Goal: Check status

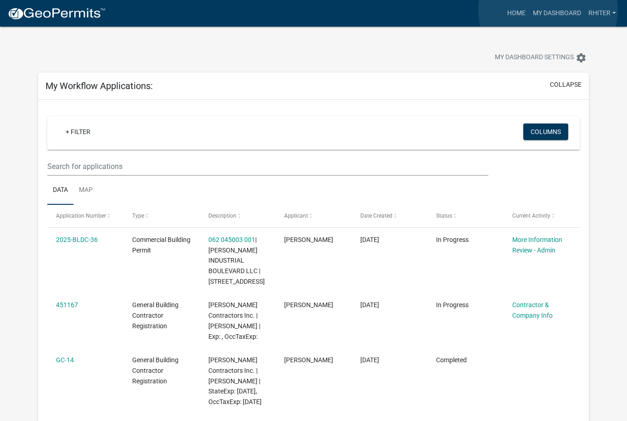
click at [549, 11] on link "My Dashboard" at bounding box center [557, 13] width 56 height 17
click at [509, 15] on link "Home" at bounding box center [517, 13] width 26 height 17
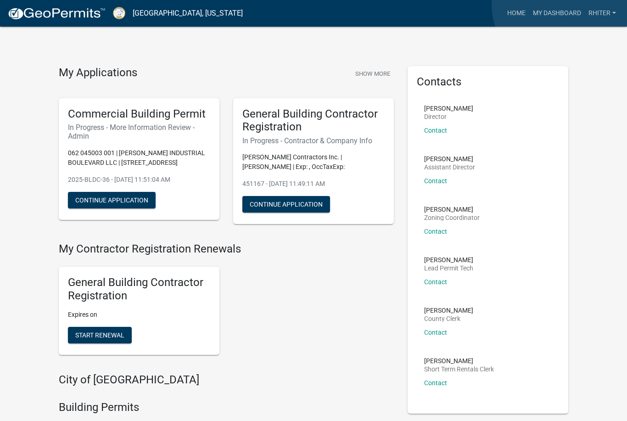
click at [562, 5] on link "My Dashboard" at bounding box center [557, 13] width 56 height 17
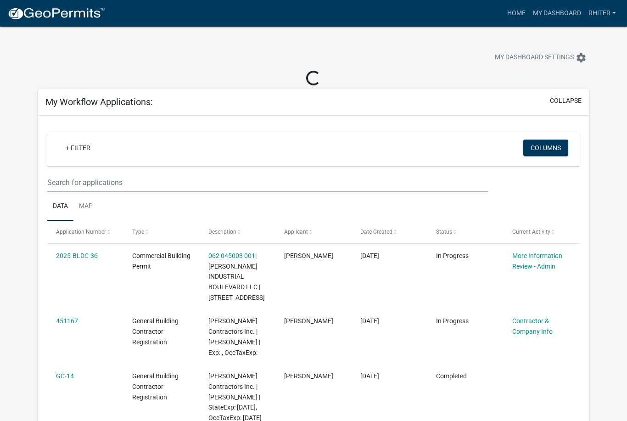
click at [117, 269] on datatable-body-cell "2025-BLDC-36" at bounding box center [85, 277] width 76 height 66
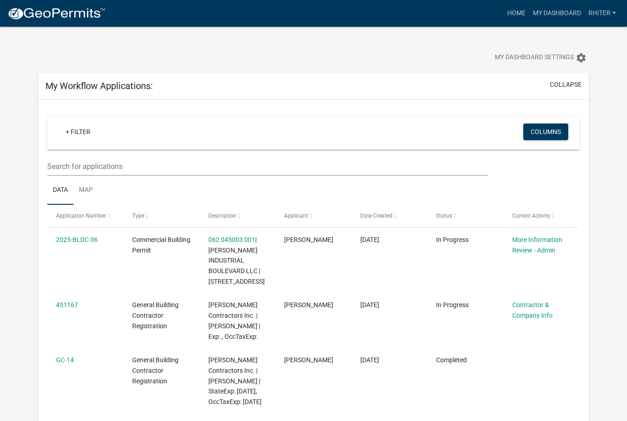
click at [532, 247] on link "More Information Review - Admin" at bounding box center [537, 245] width 50 height 18
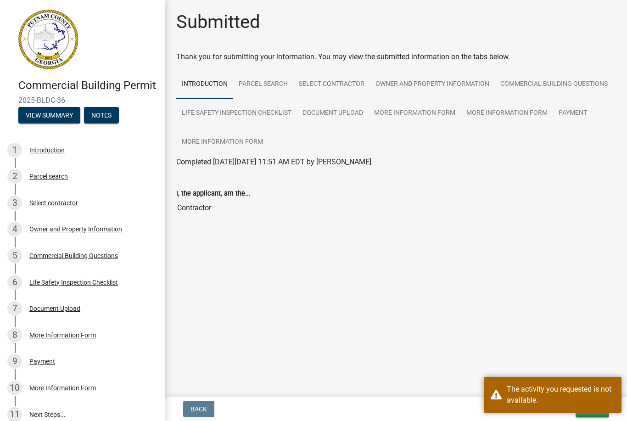
click at [582, 320] on main "Submitted Thank you for submitting your information. You may view the submitted…" at bounding box center [396, 196] width 462 height 393
click at [564, 279] on main "Submitted Thank you for submitting your information. You may view the submitted…" at bounding box center [396, 196] width 462 height 393
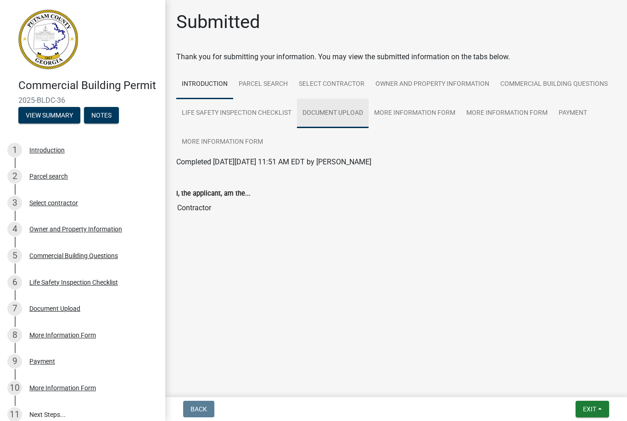
click at [348, 112] on link "Document Upload" at bounding box center [333, 113] width 72 height 29
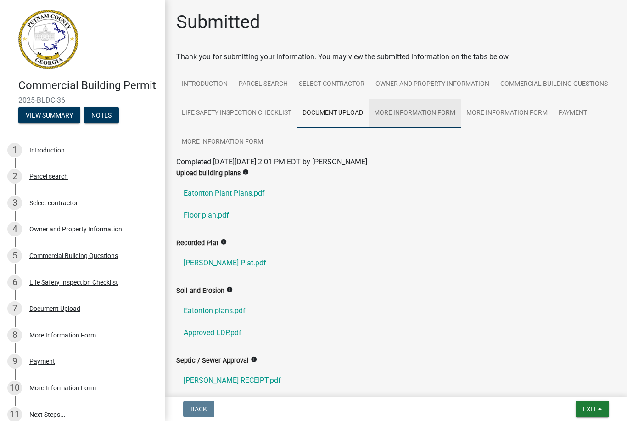
click at [432, 107] on link "More Information Form" at bounding box center [415, 113] width 92 height 29
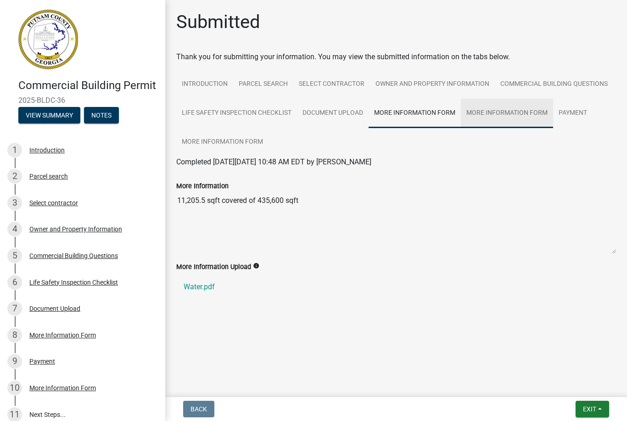
click at [520, 110] on link "More Information Form" at bounding box center [507, 113] width 92 height 29
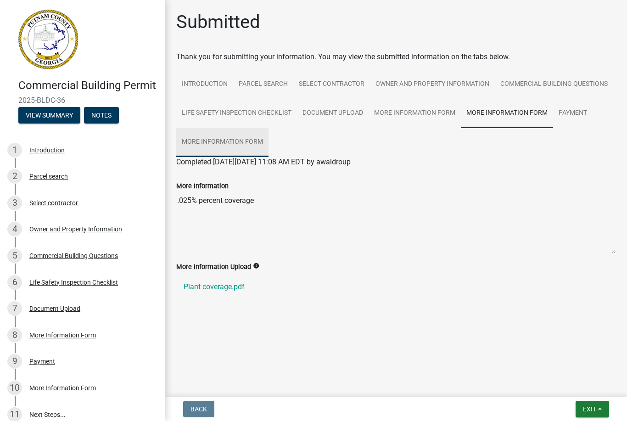
click at [200, 141] on link "More Information Form" at bounding box center [222, 142] width 92 height 29
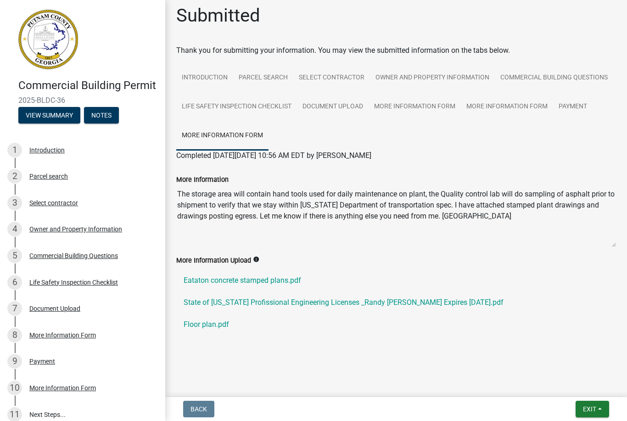
scroll to position [6, 0]
click at [572, 100] on link "Payment" at bounding box center [572, 106] width 39 height 29
